Goal: Register for event/course

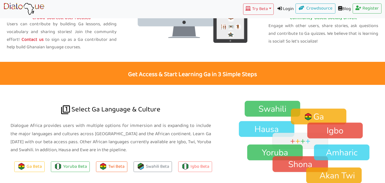
scroll to position [291, 0]
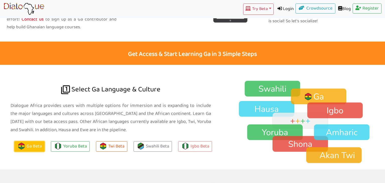
click at [31, 147] on link "Ga Beta" at bounding box center [29, 146] width 30 height 11
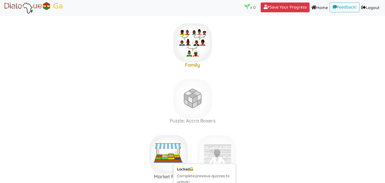
scroll to position [106, 0]
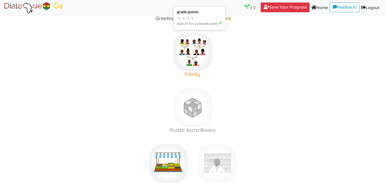
click at [189, 67] on img at bounding box center [192, 52] width 39 height 39
